Goal: Find specific page/section: Find specific page/section

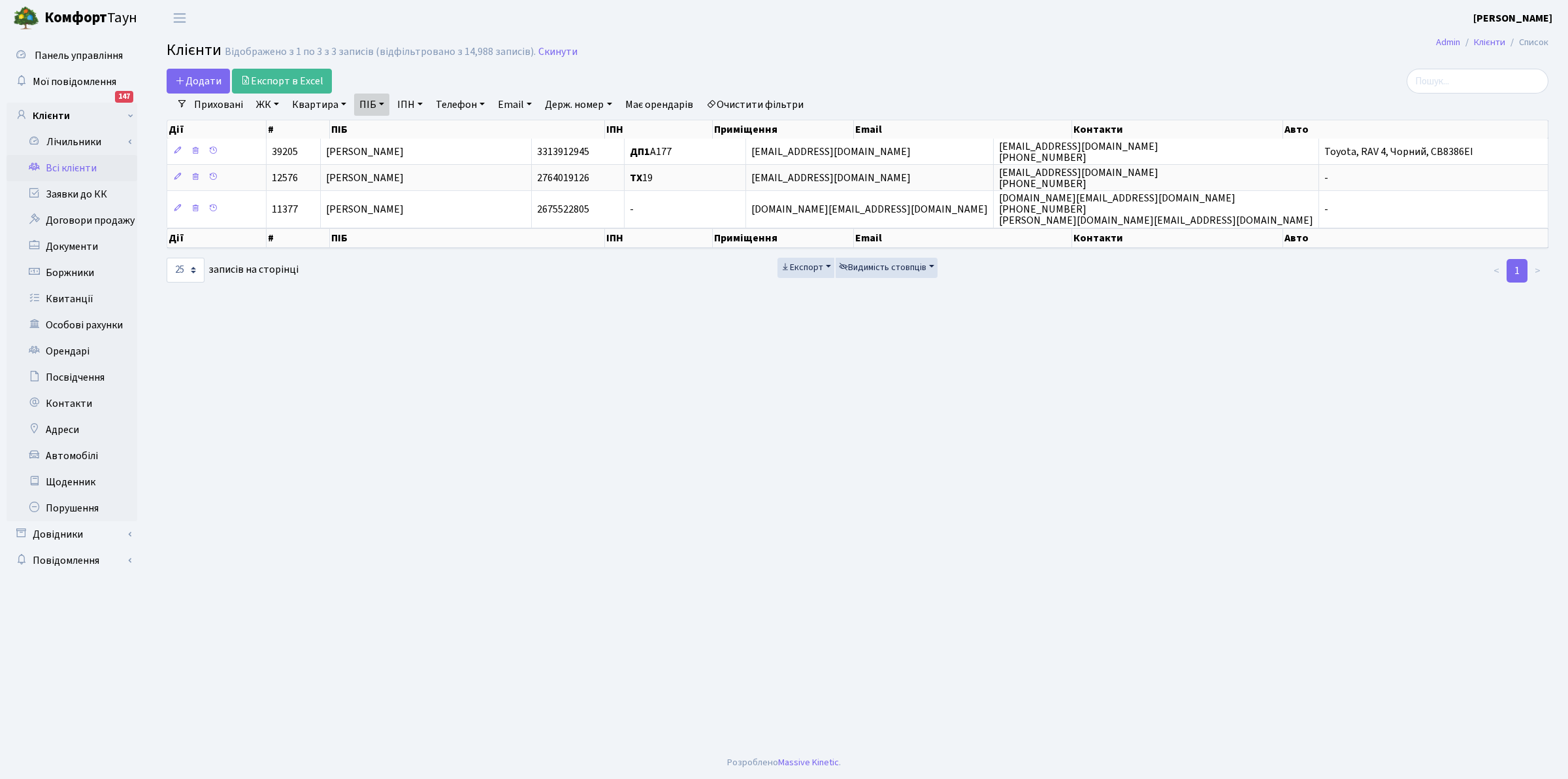
select select "25"
click at [547, 51] on link "Скинути" at bounding box center [557, 51] width 39 height 12
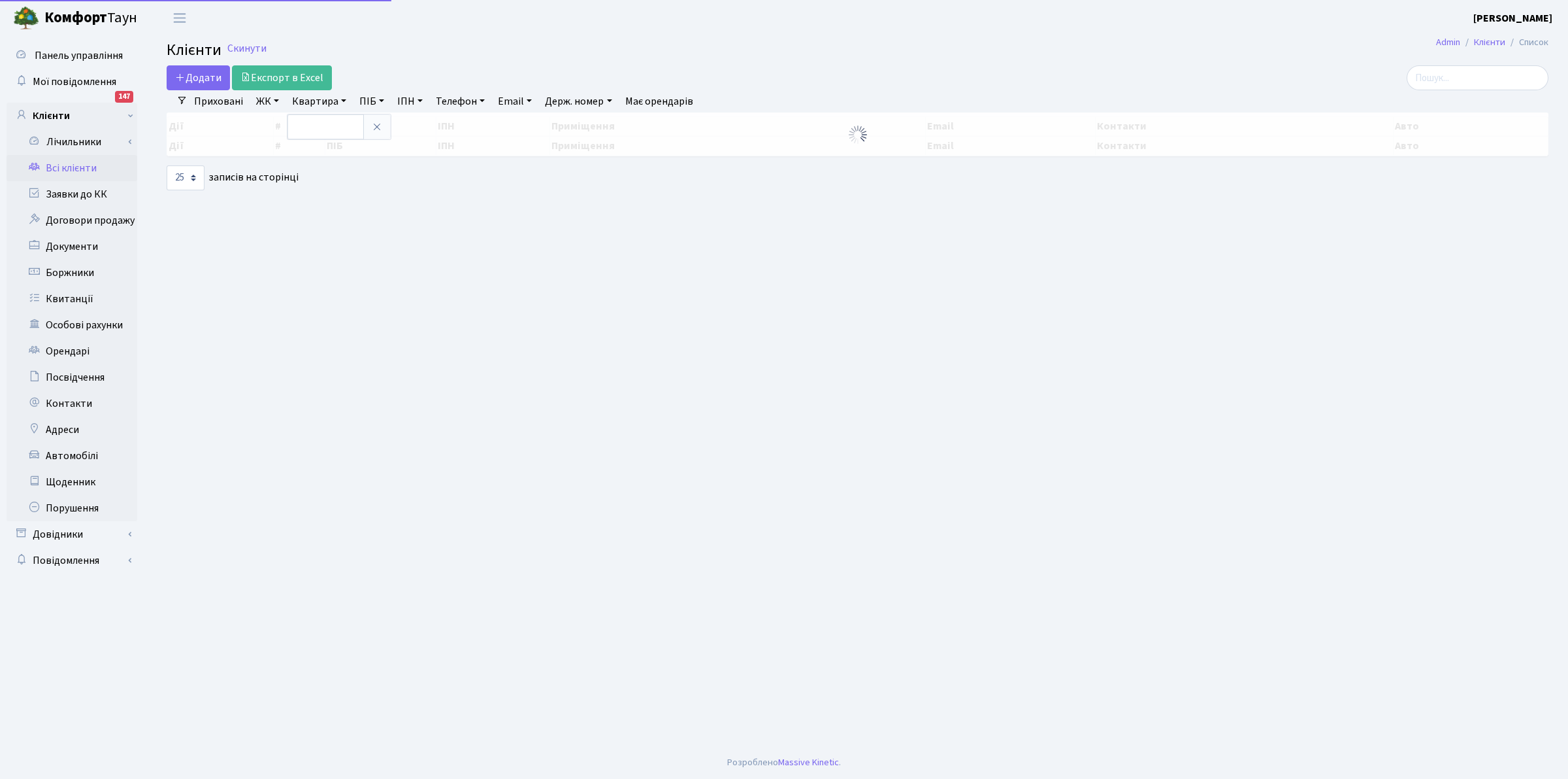
select select "25"
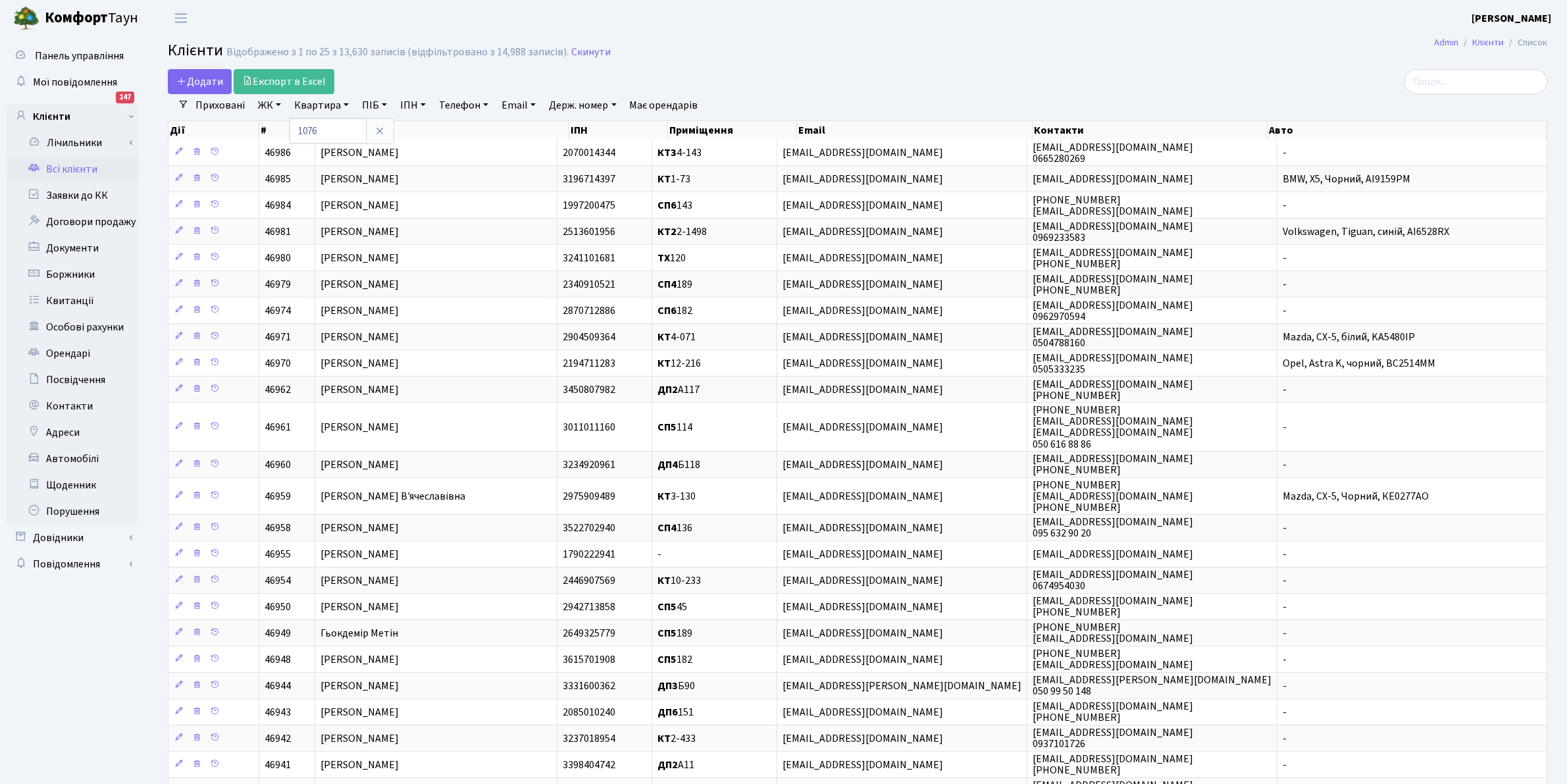
type input "1076"
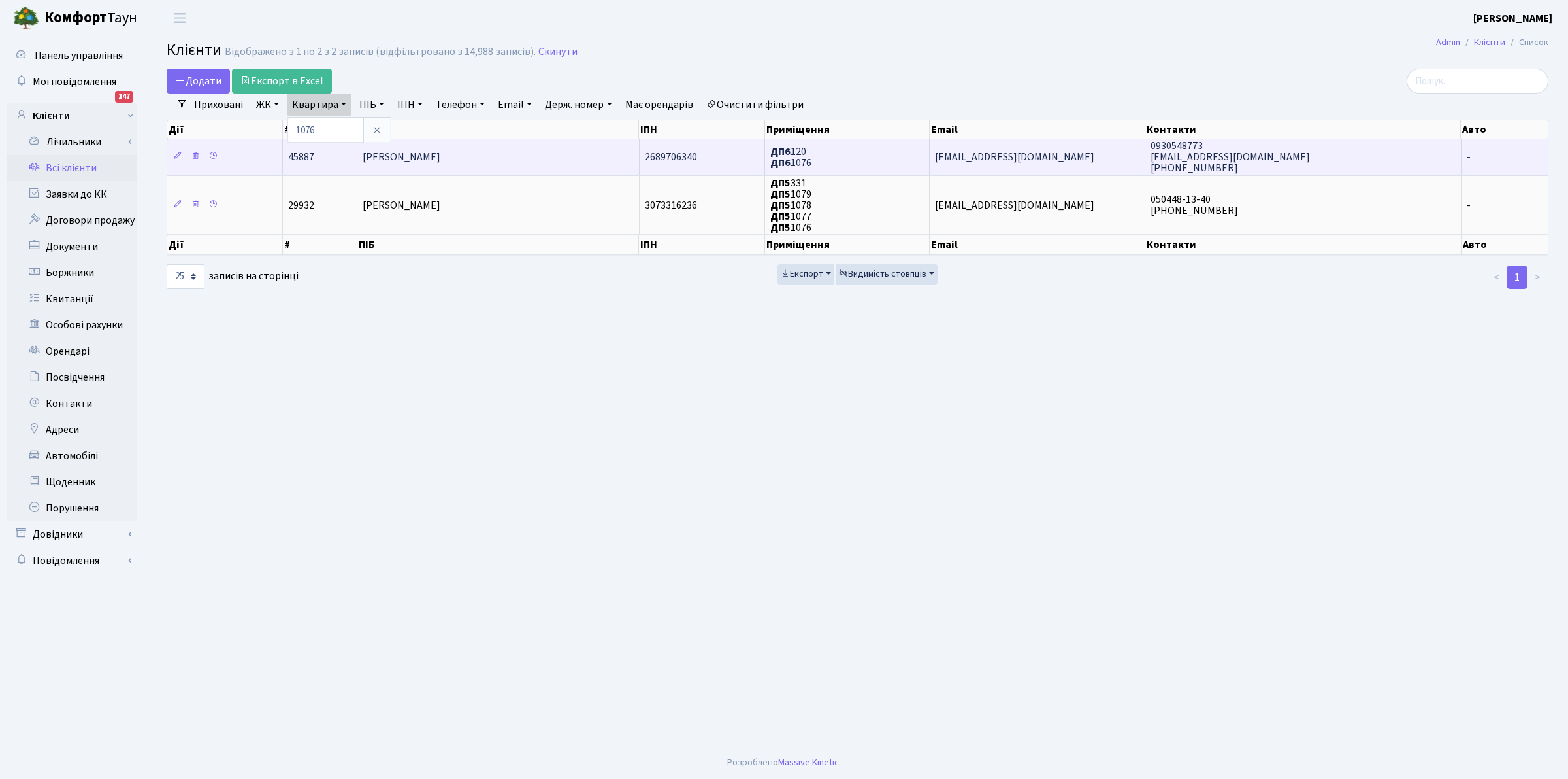
click at [791, 164] on span "ДП6 120 ДП6 1076" at bounding box center [791, 157] width 41 height 26
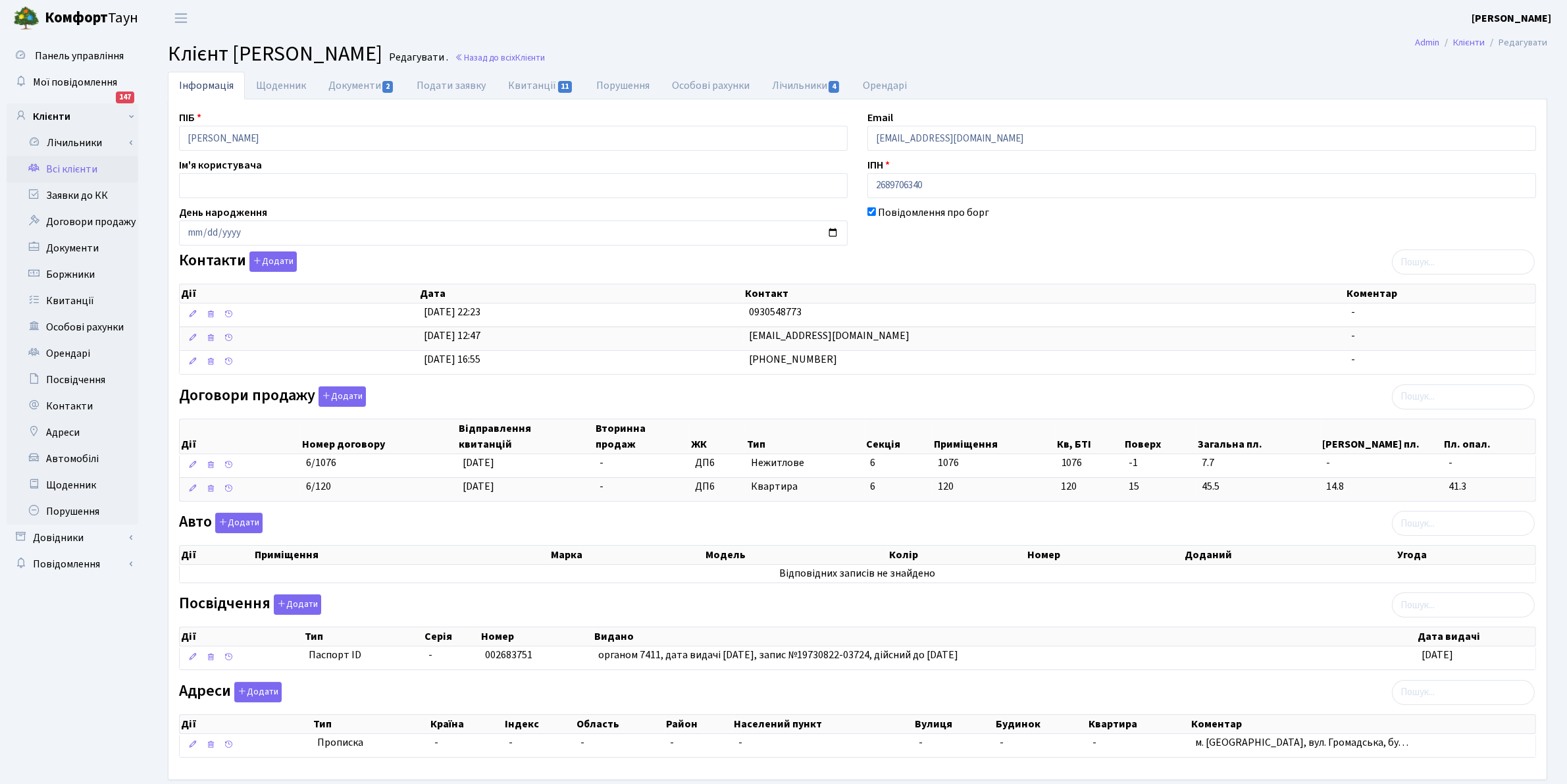
click at [55, 172] on link "Всі клієнти" at bounding box center [72, 169] width 132 height 27
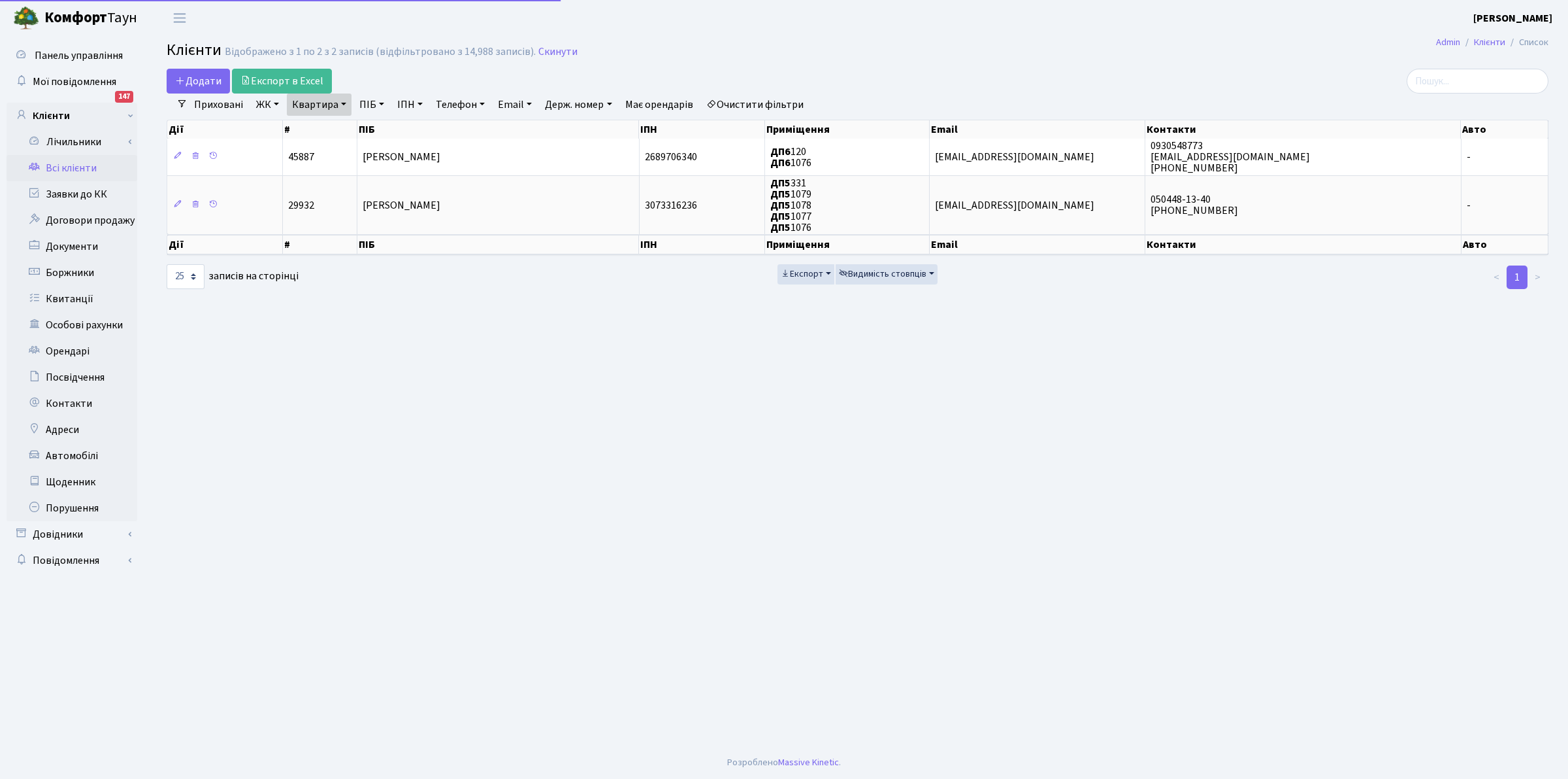
select select "25"
click at [308, 102] on link "Квартира" at bounding box center [319, 104] width 64 height 22
type input "6"
type input "87"
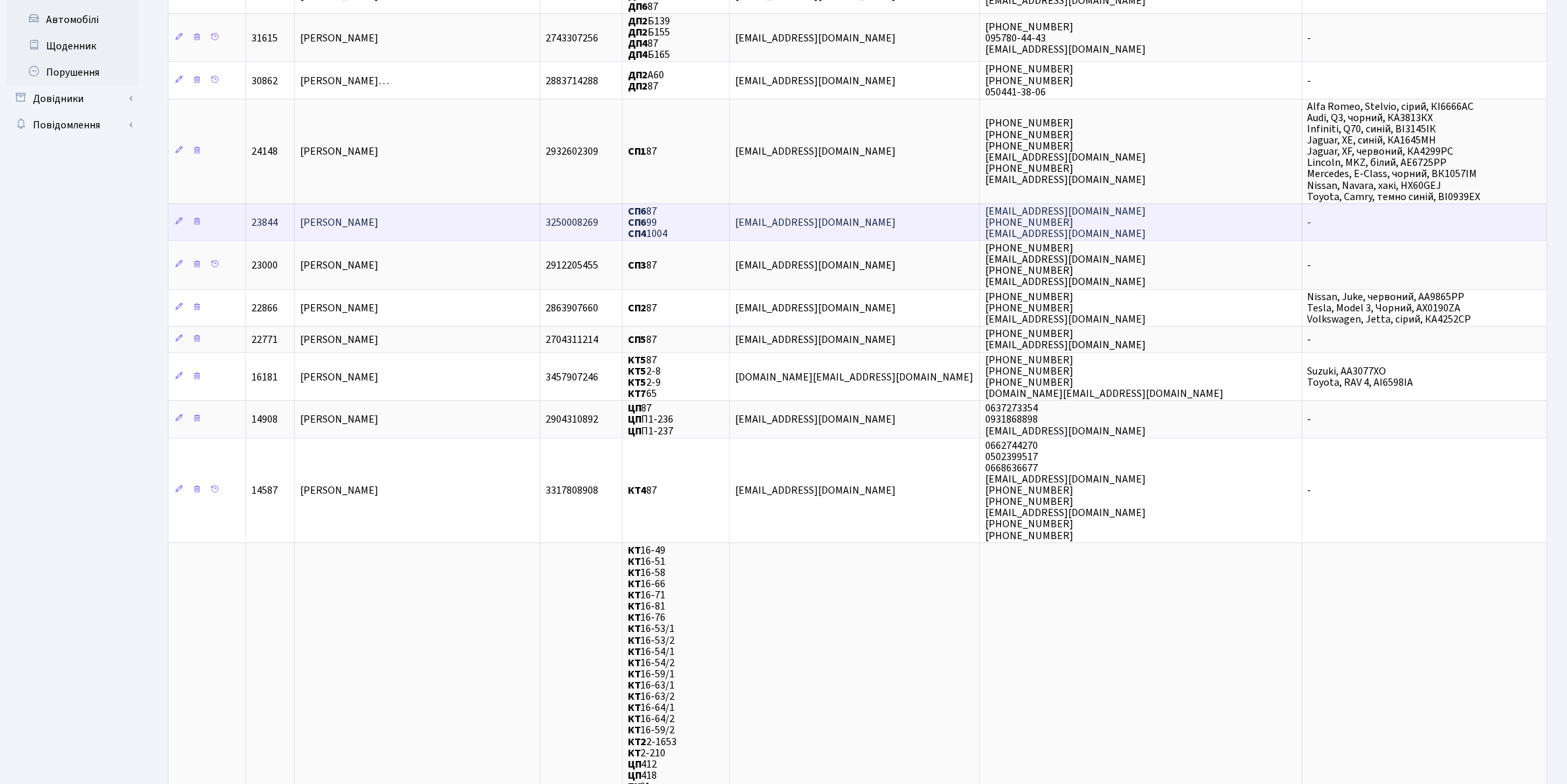
scroll to position [110, 0]
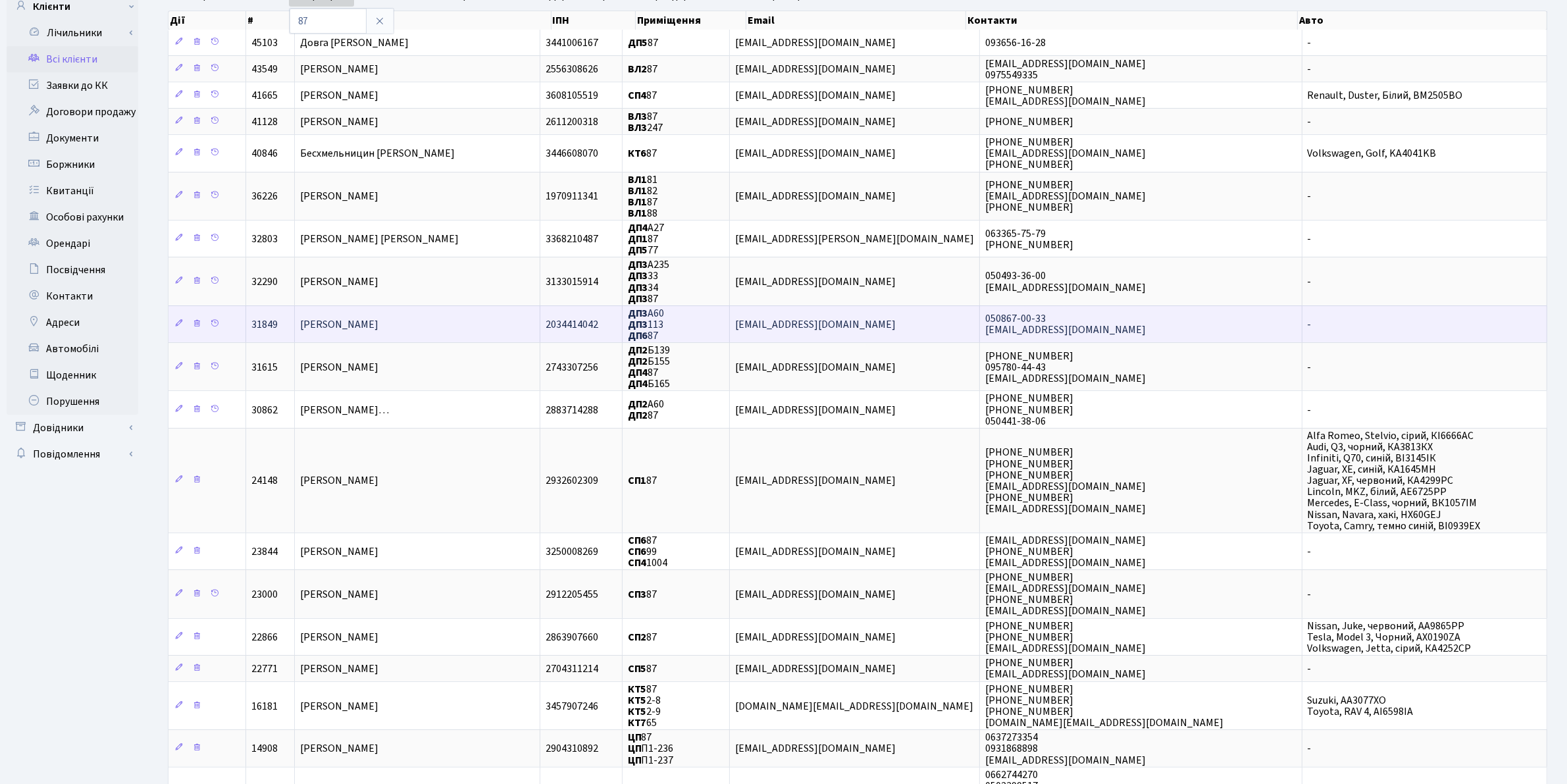
click at [649, 330] on b "ДП6" at bounding box center [638, 335] width 21 height 14
